Goal: Task Accomplishment & Management: Manage account settings

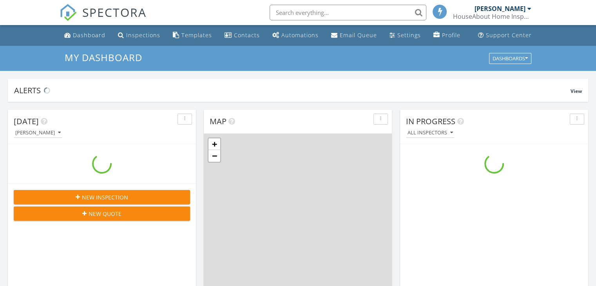
scroll to position [725, 608]
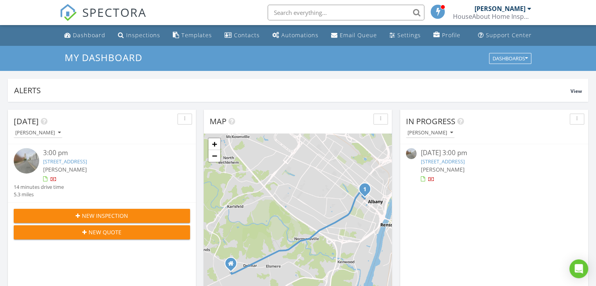
click at [54, 159] on link "[STREET_ADDRESS]" at bounding box center [65, 161] width 44 height 7
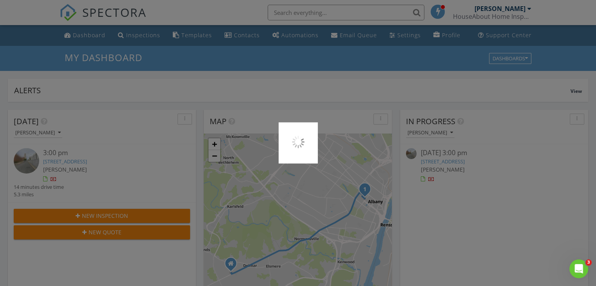
scroll to position [0, 0]
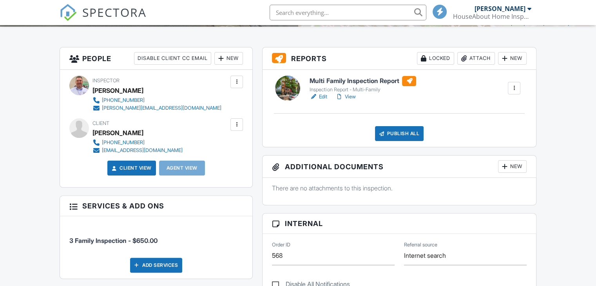
scroll to position [366, 0]
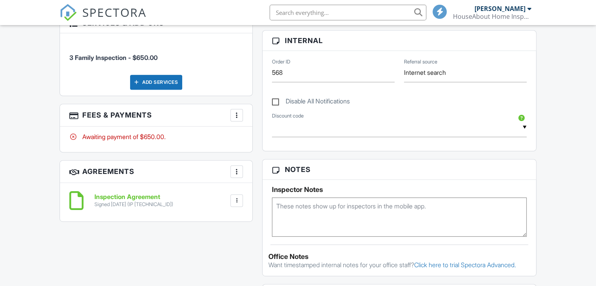
click at [238, 114] on div at bounding box center [237, 115] width 8 height 8
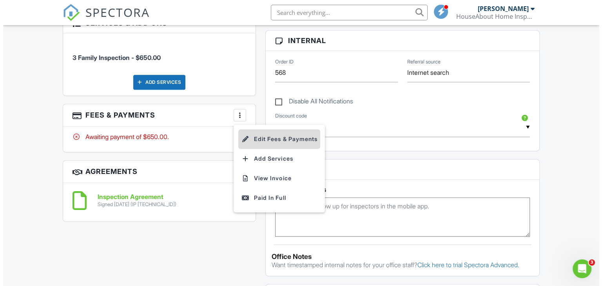
scroll to position [0, 0]
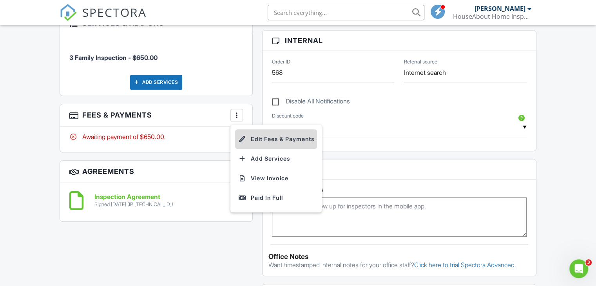
click at [268, 140] on li "Edit Fees & Payments" at bounding box center [276, 139] width 82 height 20
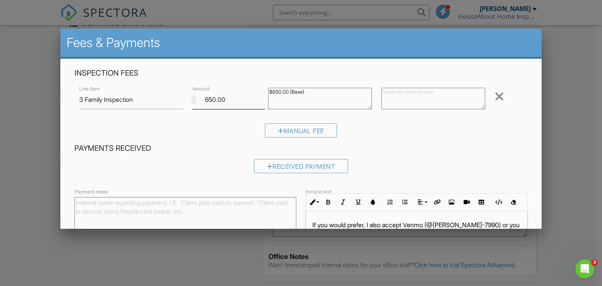
click at [212, 99] on input "650.00" at bounding box center [228, 99] width 73 height 19
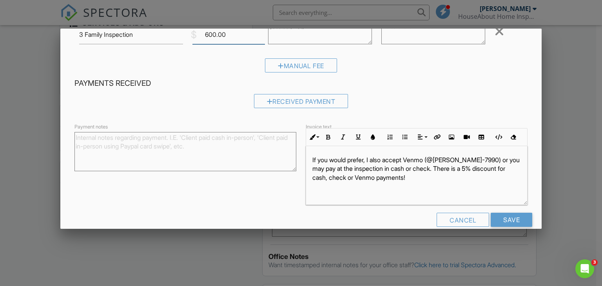
scroll to position [78, 0]
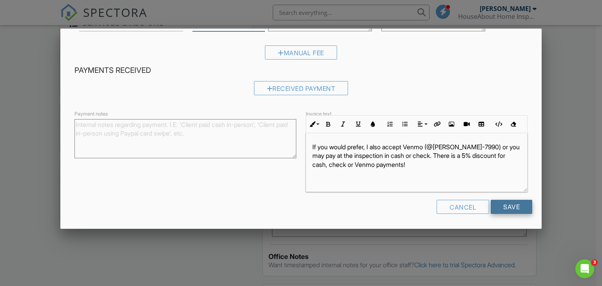
type input "600.00"
click at [511, 209] on input "Save" at bounding box center [512, 207] width 42 height 14
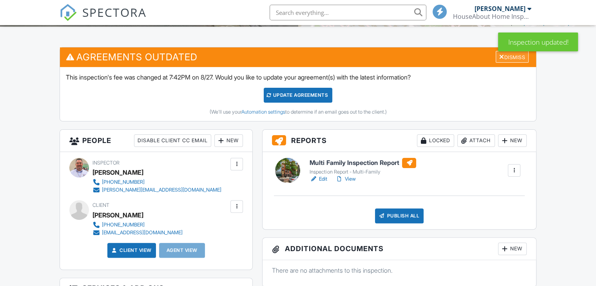
click at [511, 57] on div "Dismiss" at bounding box center [512, 57] width 33 height 12
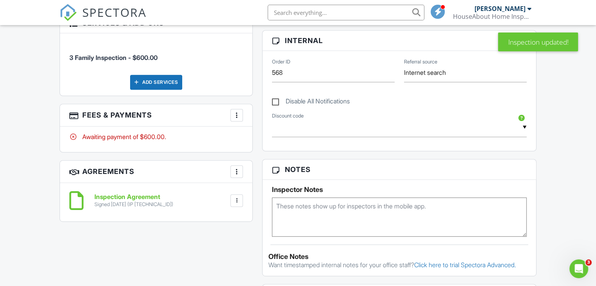
click at [237, 115] on div at bounding box center [237, 115] width 8 height 8
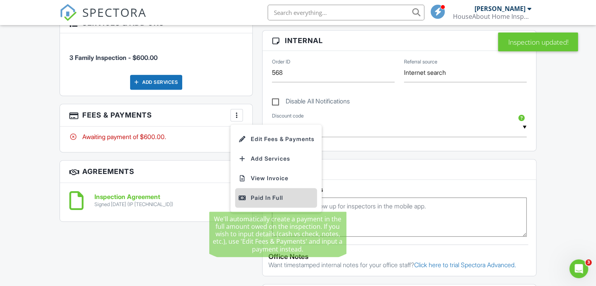
click at [271, 197] on div "Paid In Full" at bounding box center [276, 197] width 76 height 9
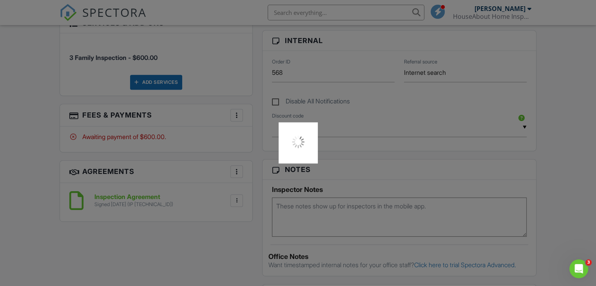
scroll to position [183, 0]
